Goal: Entertainment & Leisure: Consume media (video, audio)

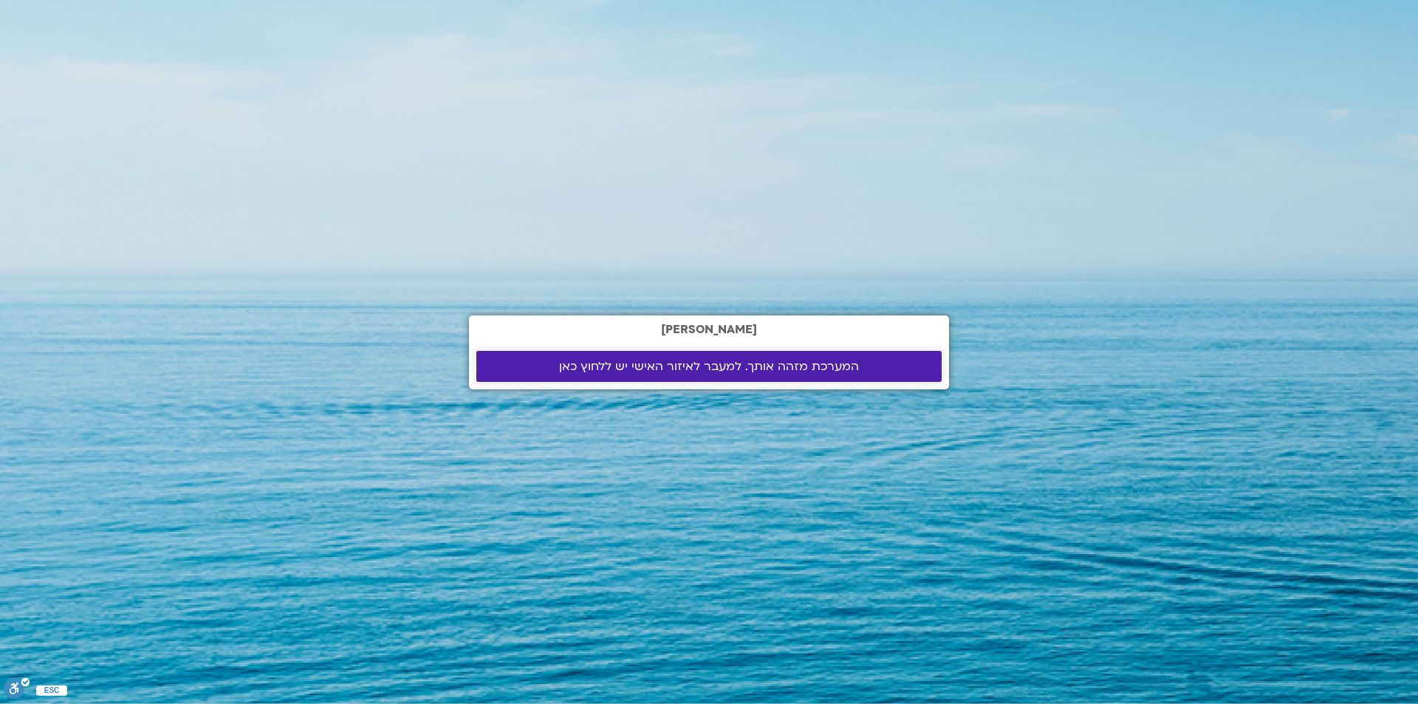
click at [651, 369] on span "המערכת מזהה אותך. למעבר לאיזור האישי יש ללחוץ כאן" at bounding box center [709, 366] width 300 height 13
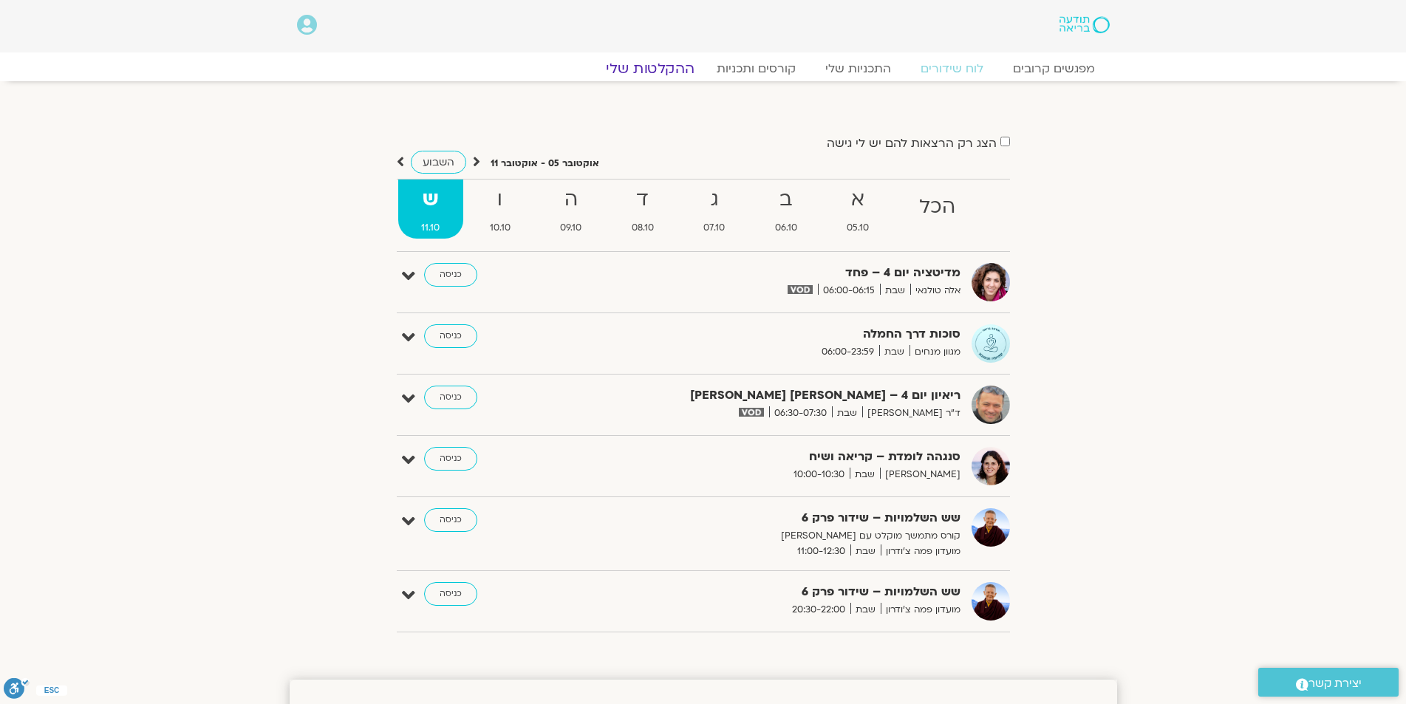
click at [652, 65] on link "ההקלטות שלי" at bounding box center [650, 69] width 124 height 18
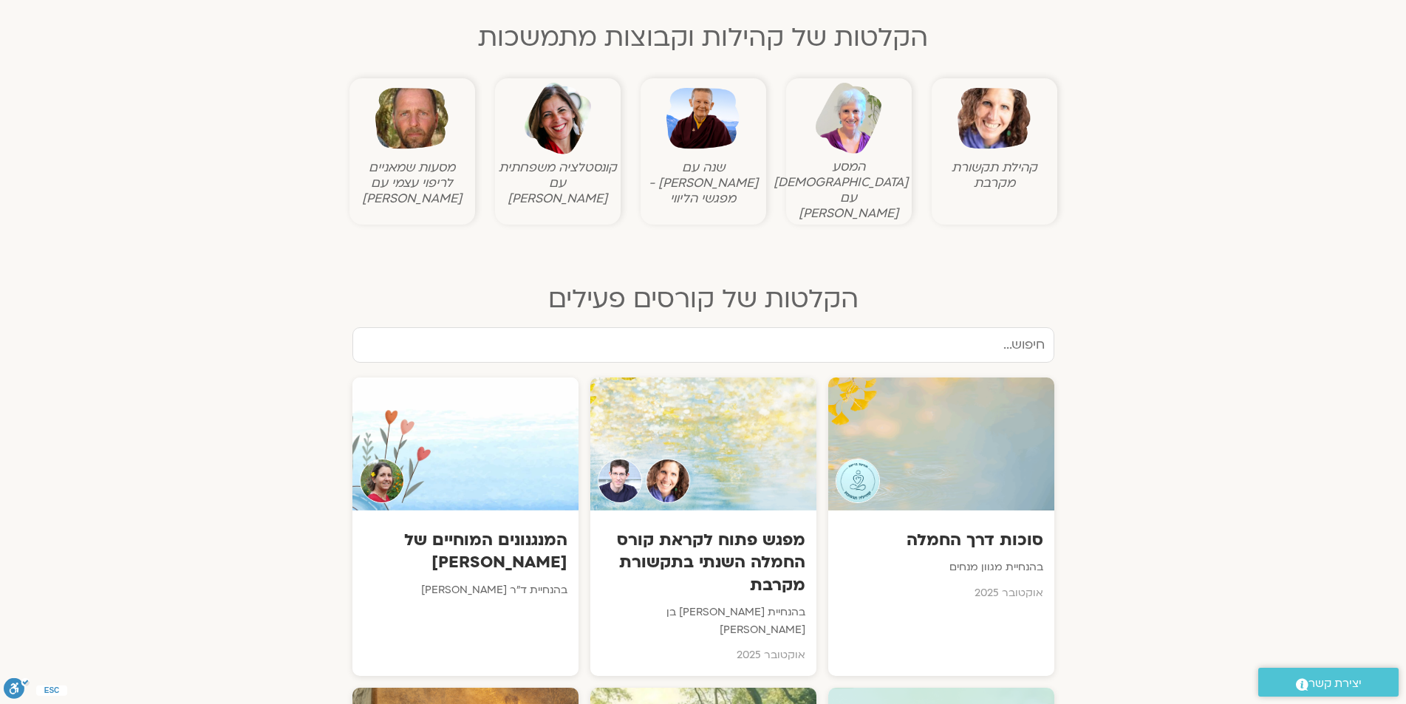
scroll to position [517, 0]
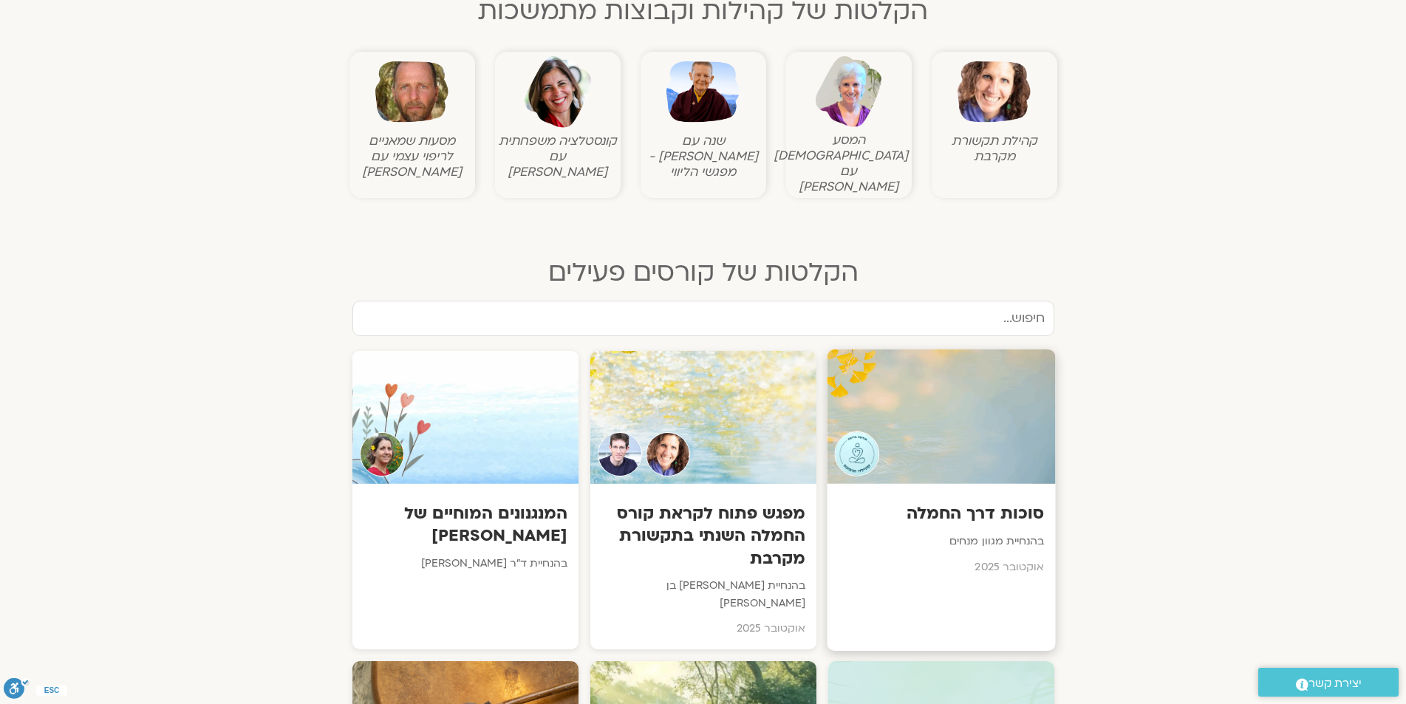
click at [949, 401] on div at bounding box center [941, 416] width 228 height 134
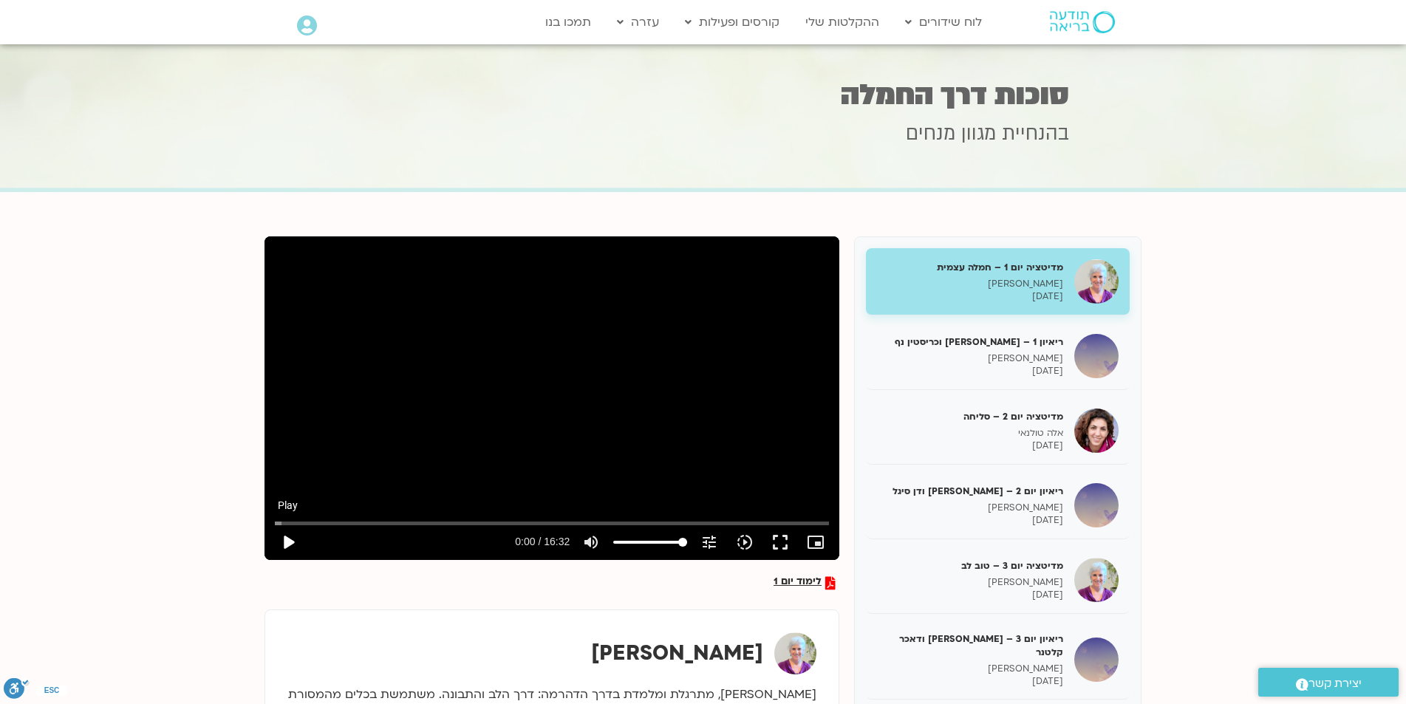
click at [289, 542] on button "play_arrow" at bounding box center [287, 542] width 35 height 35
click at [780, 544] on button "fullscreen" at bounding box center [779, 542] width 35 height 35
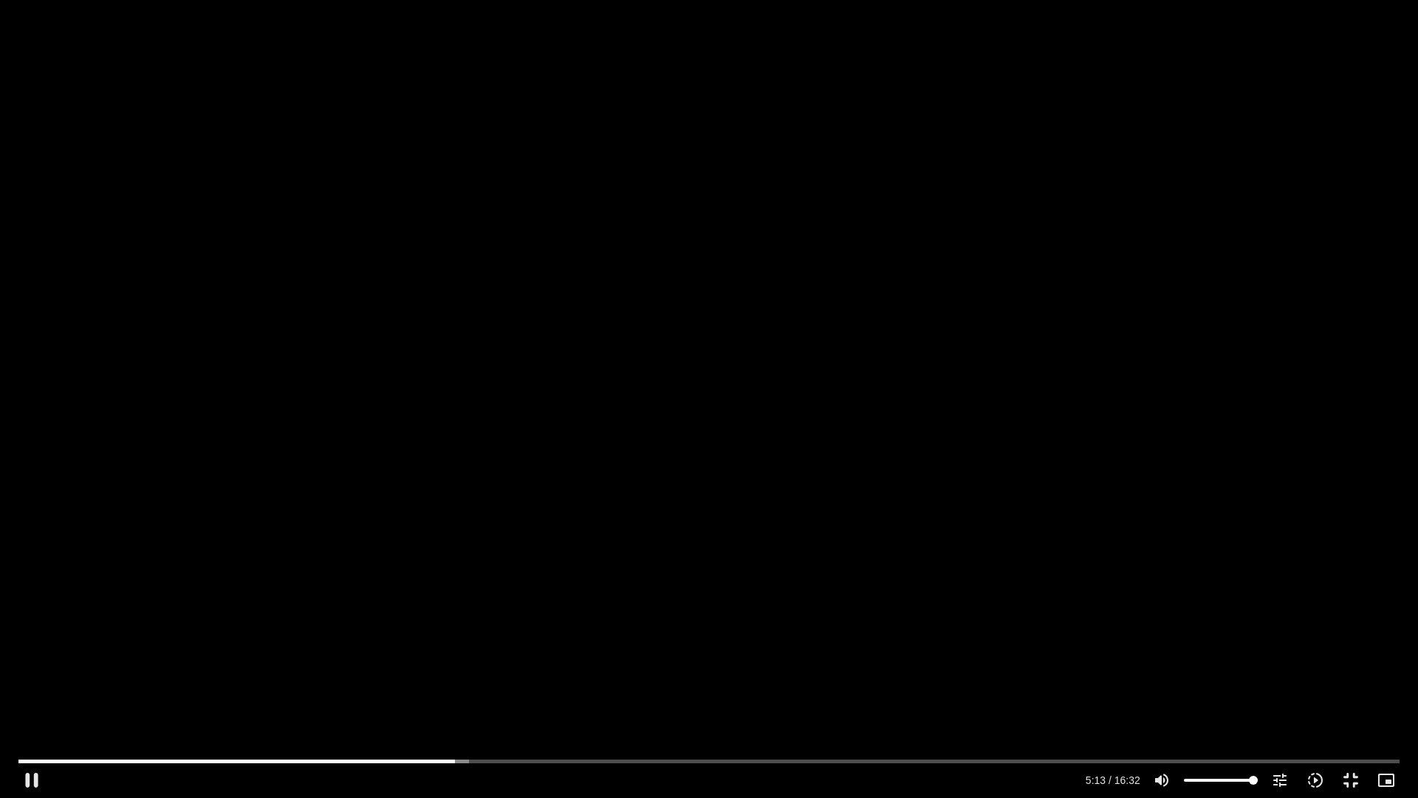
drag, startPoint x: 443, startPoint y: 797, endPoint x: 353, endPoint y: 796, distance: 89.4
click at [418, 797] on div at bounding box center [565, 779] width 1033 height 35
click at [597, 765] on div at bounding box center [565, 779] width 1033 height 35
click at [595, 763] on input "Seek" at bounding box center [709, 761] width 1382 height 9
click at [707, 760] on input "Seek" at bounding box center [709, 761] width 1382 height 9
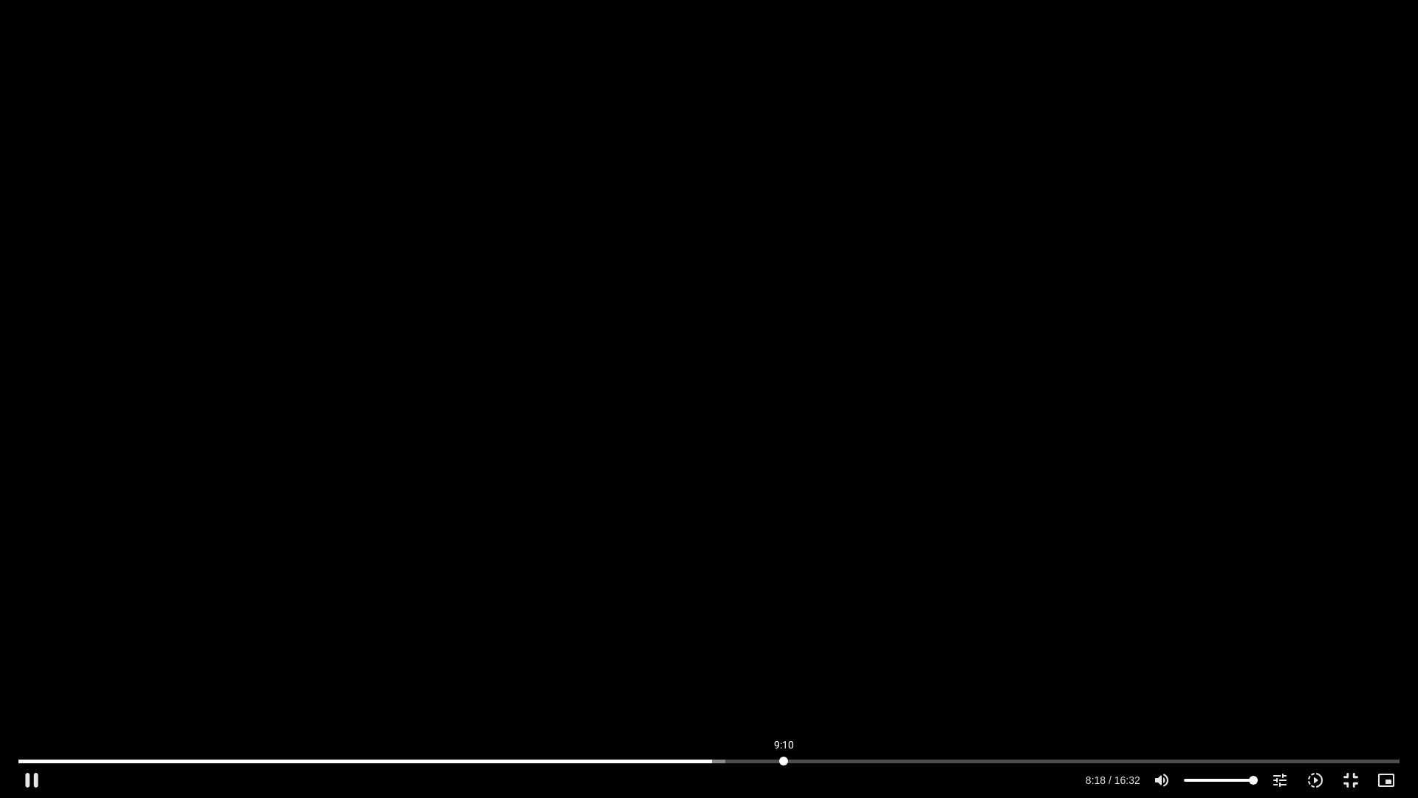
click at [784, 763] on input "Seek" at bounding box center [709, 761] width 1382 height 9
click at [1353, 777] on button "fullscreen_exit" at bounding box center [1350, 779] width 35 height 35
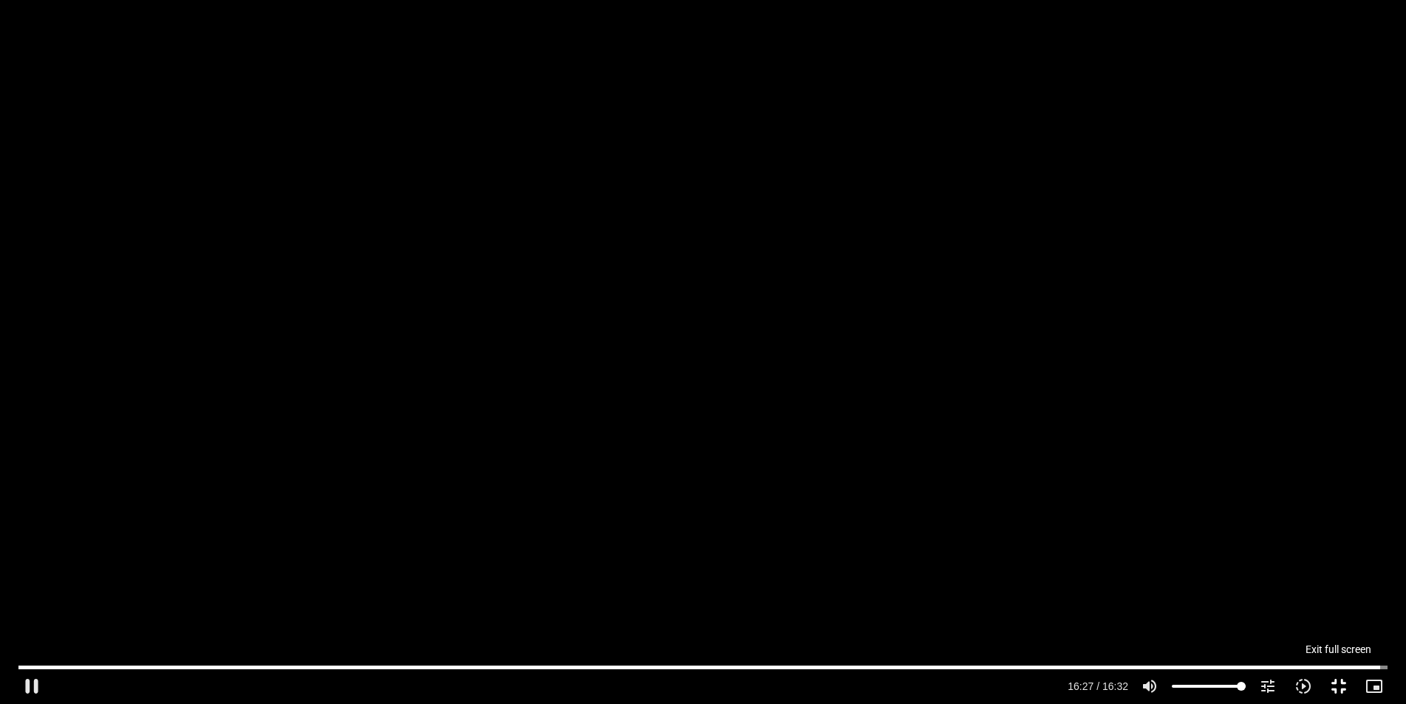
type input "987.177773"
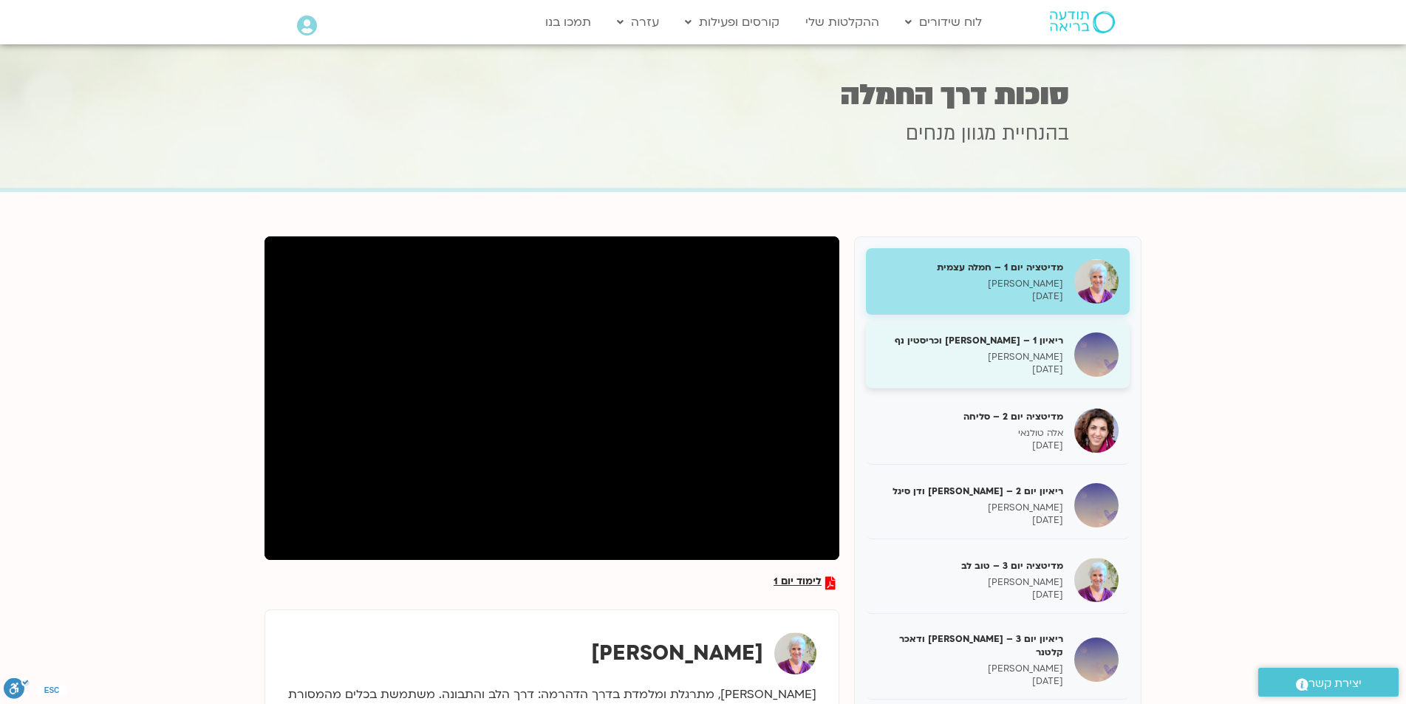
click at [937, 346] on h5 "ריאיון 1 – טארה בראך וכריסטין נף" at bounding box center [970, 340] width 186 height 13
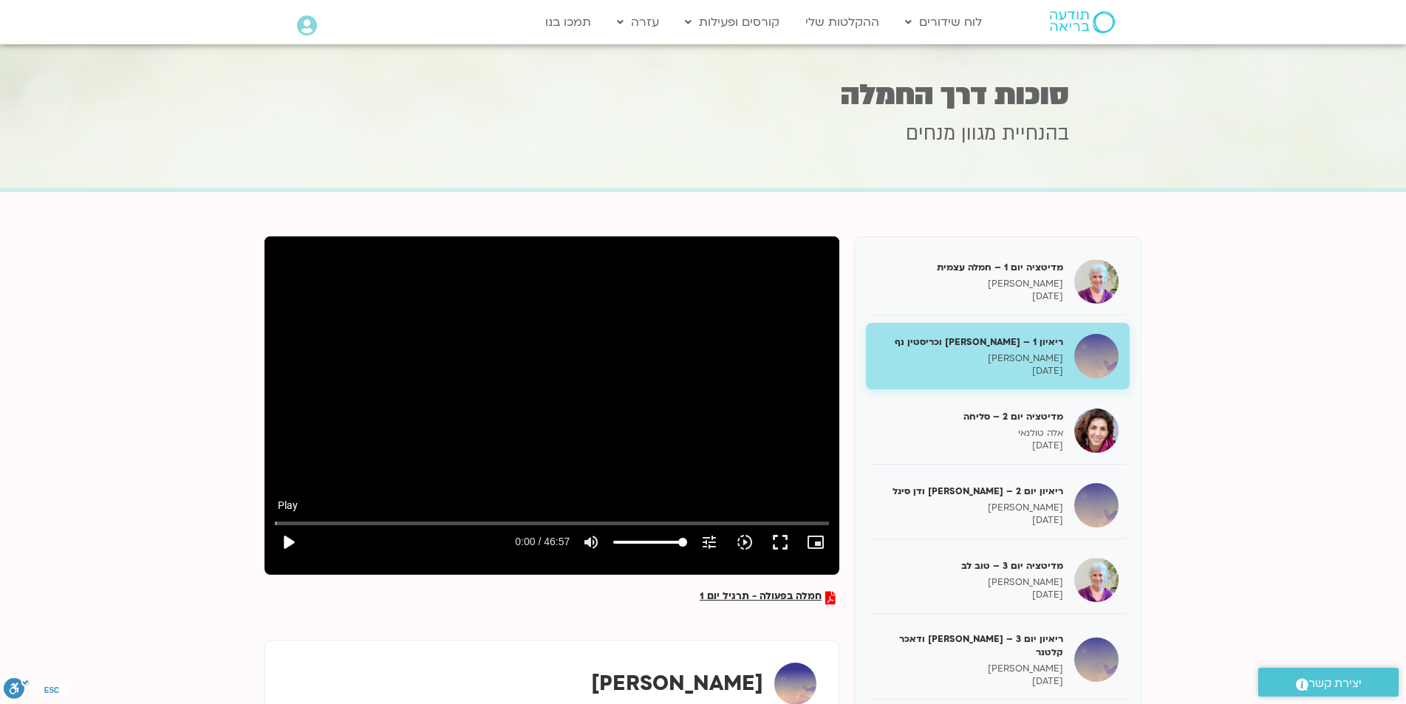
click at [290, 539] on button "play_arrow" at bounding box center [287, 542] width 35 height 35
click at [776, 539] on button "fullscreen" at bounding box center [779, 542] width 35 height 35
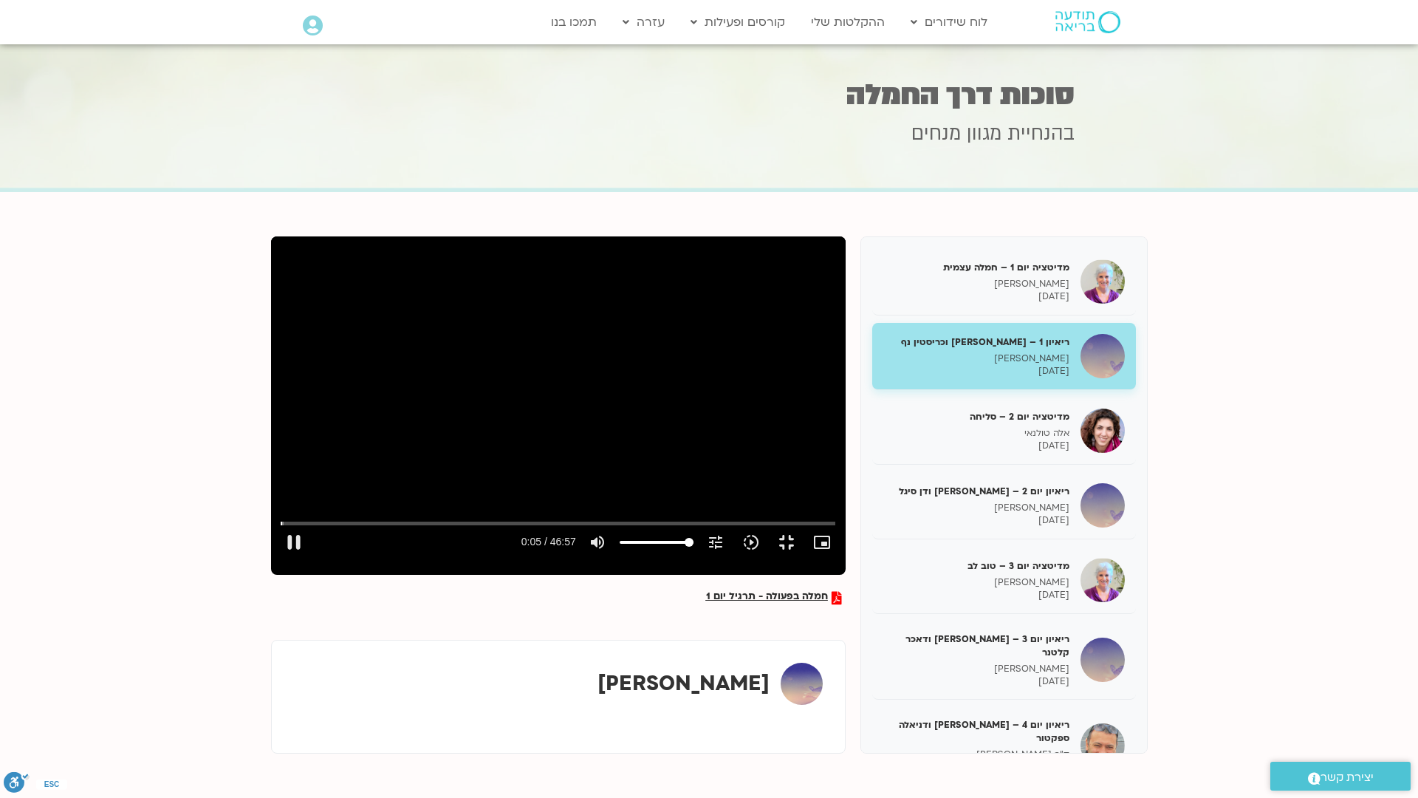
type input "6.115046"
